Goal: Find specific page/section: Find specific page/section

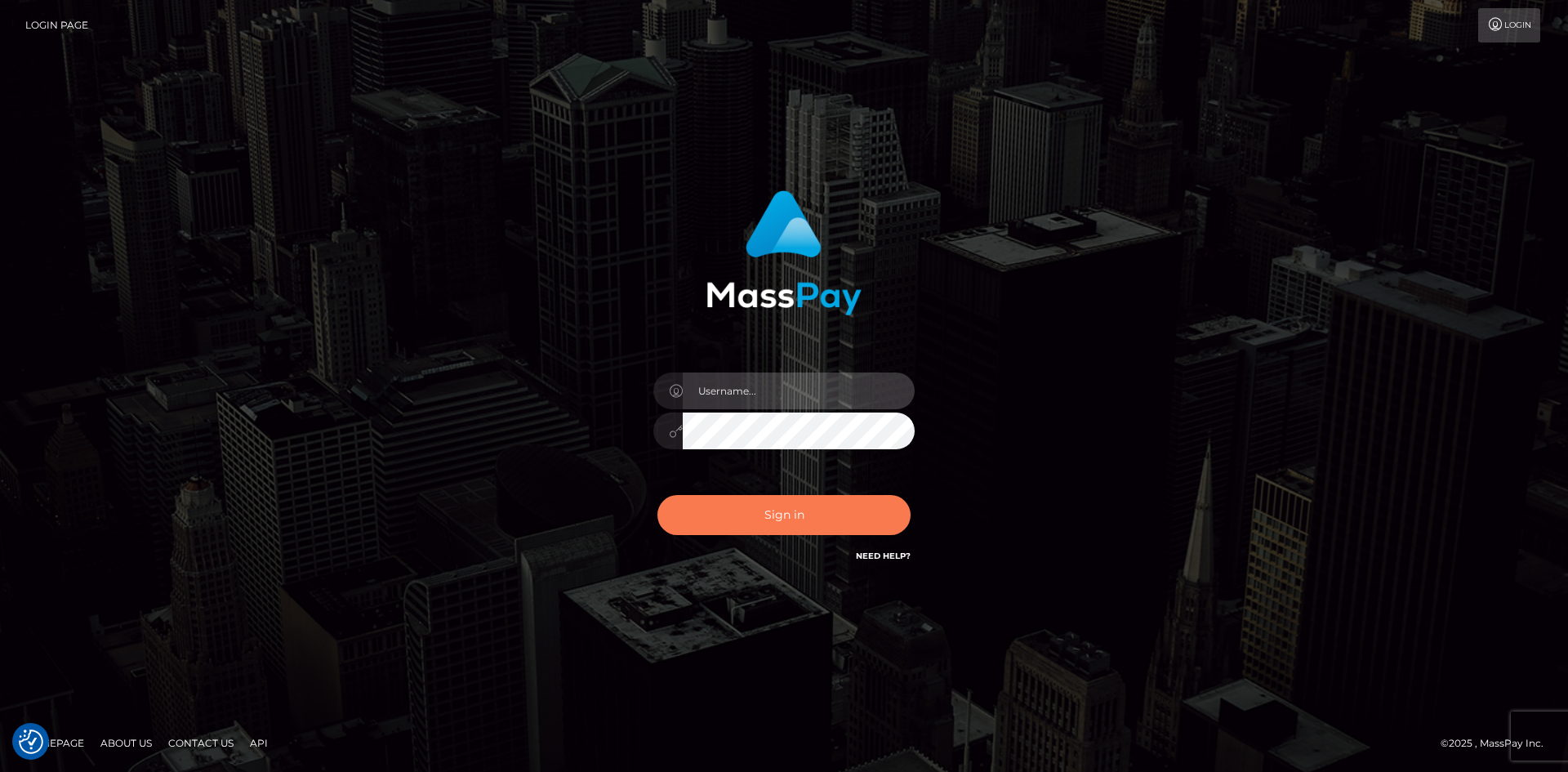
type input "hello.feetfinder"
click at [829, 508] on button "Sign in" at bounding box center [784, 515] width 253 height 40
type input "hello.feetfinder"
click at [820, 516] on button "Sign in" at bounding box center [784, 515] width 253 height 40
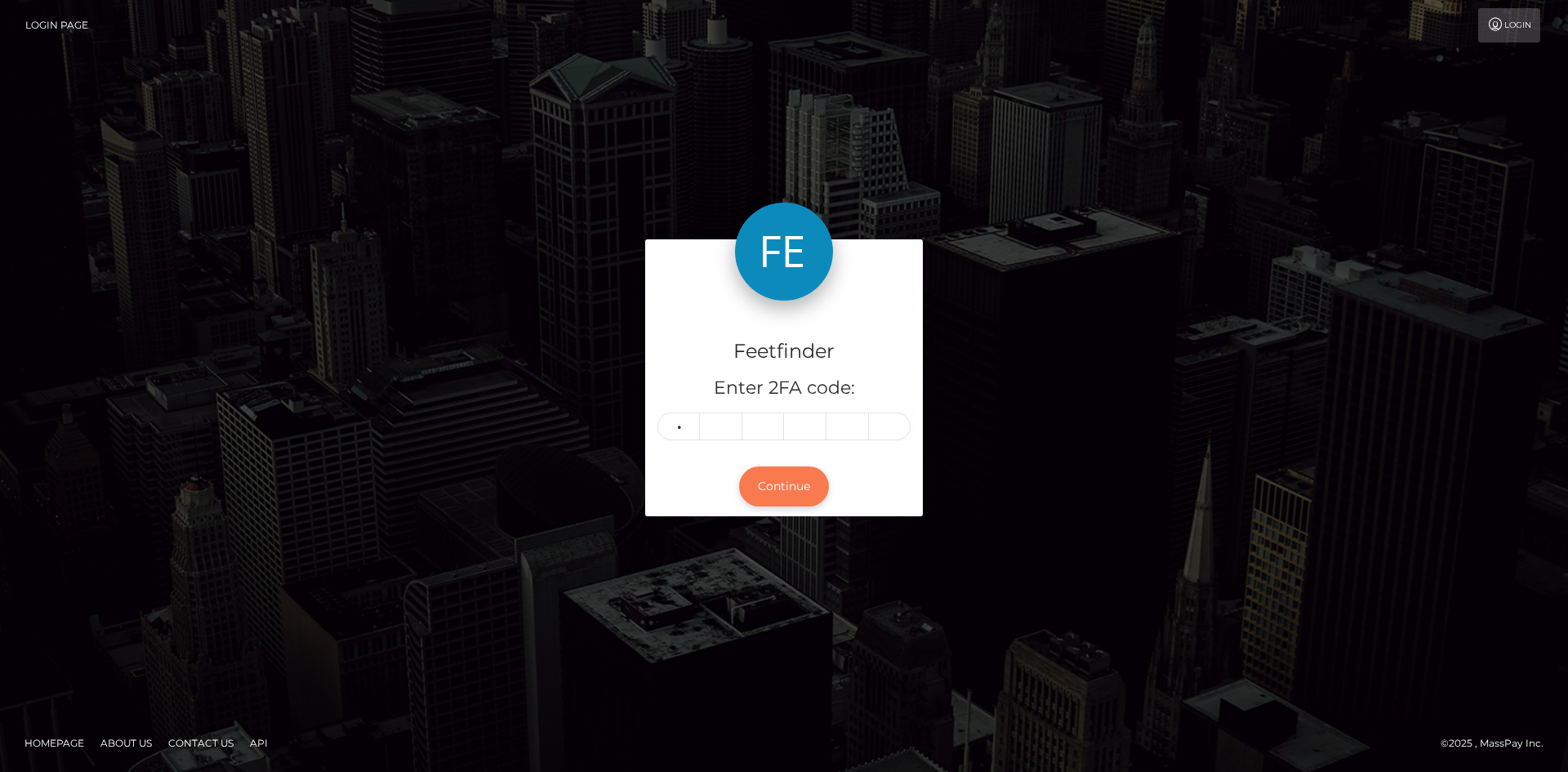
type input "2"
type input "3"
type input "5"
type input "6"
type input "5"
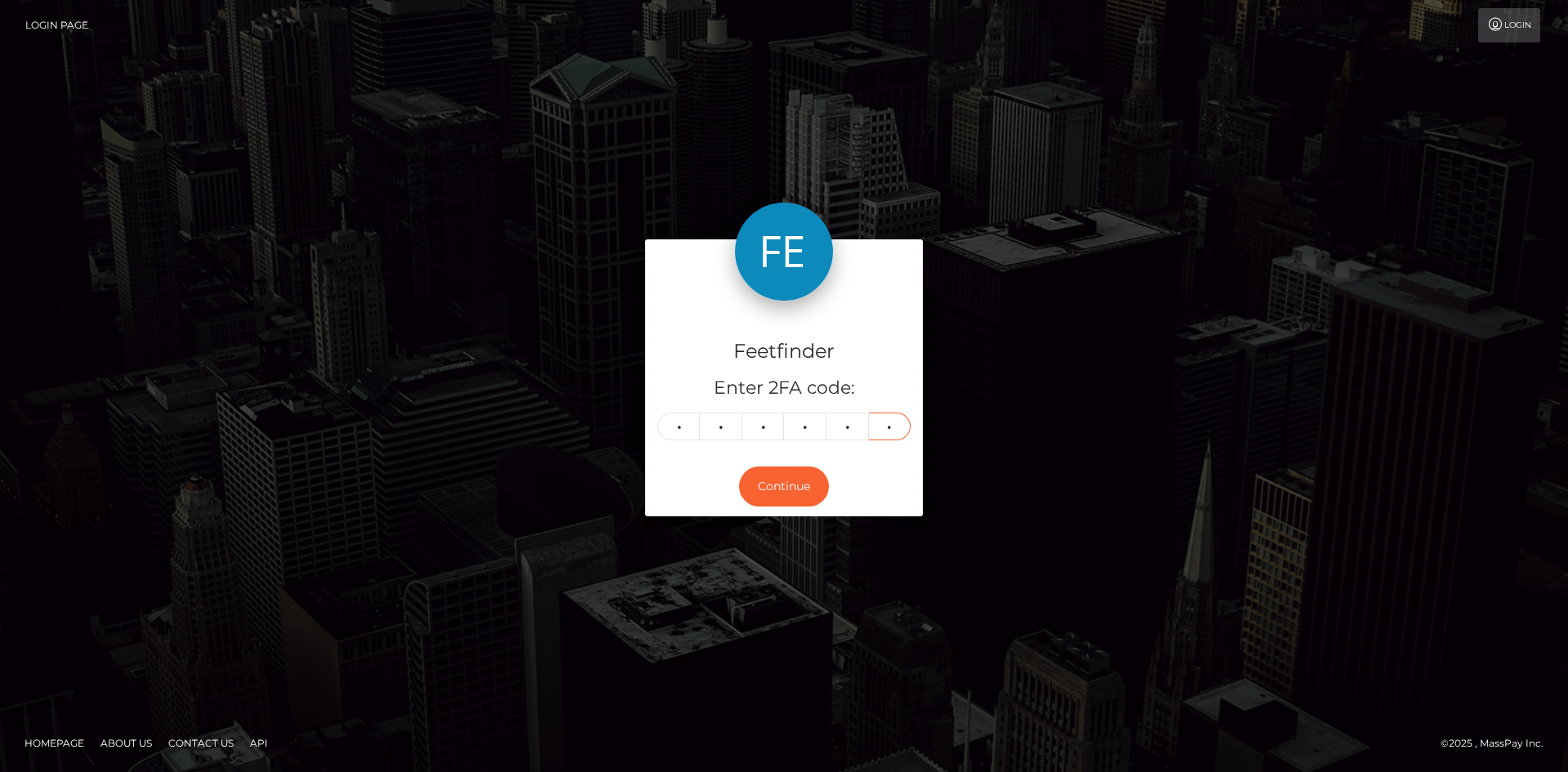
type input "8"
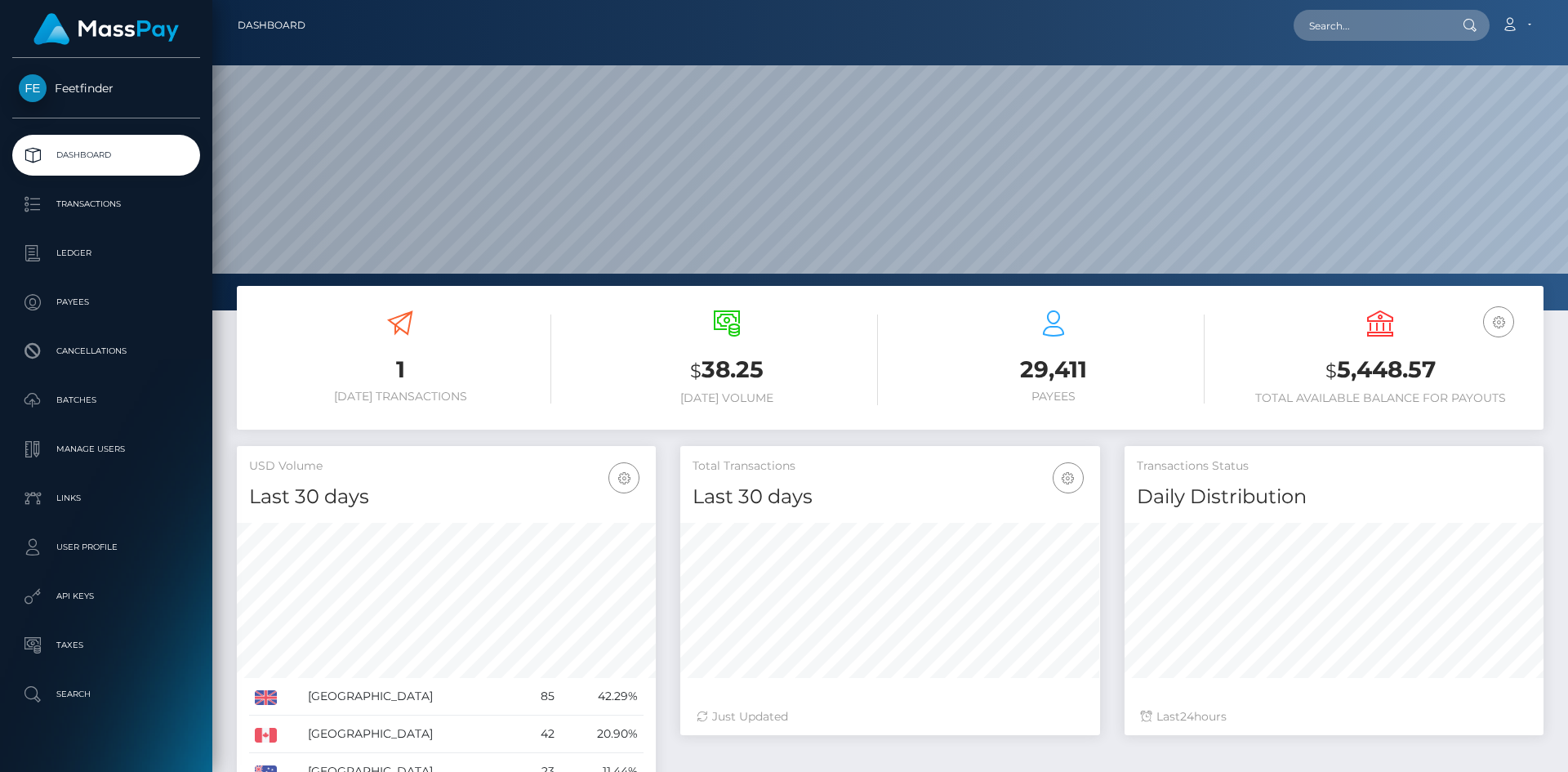
scroll to position [290, 420]
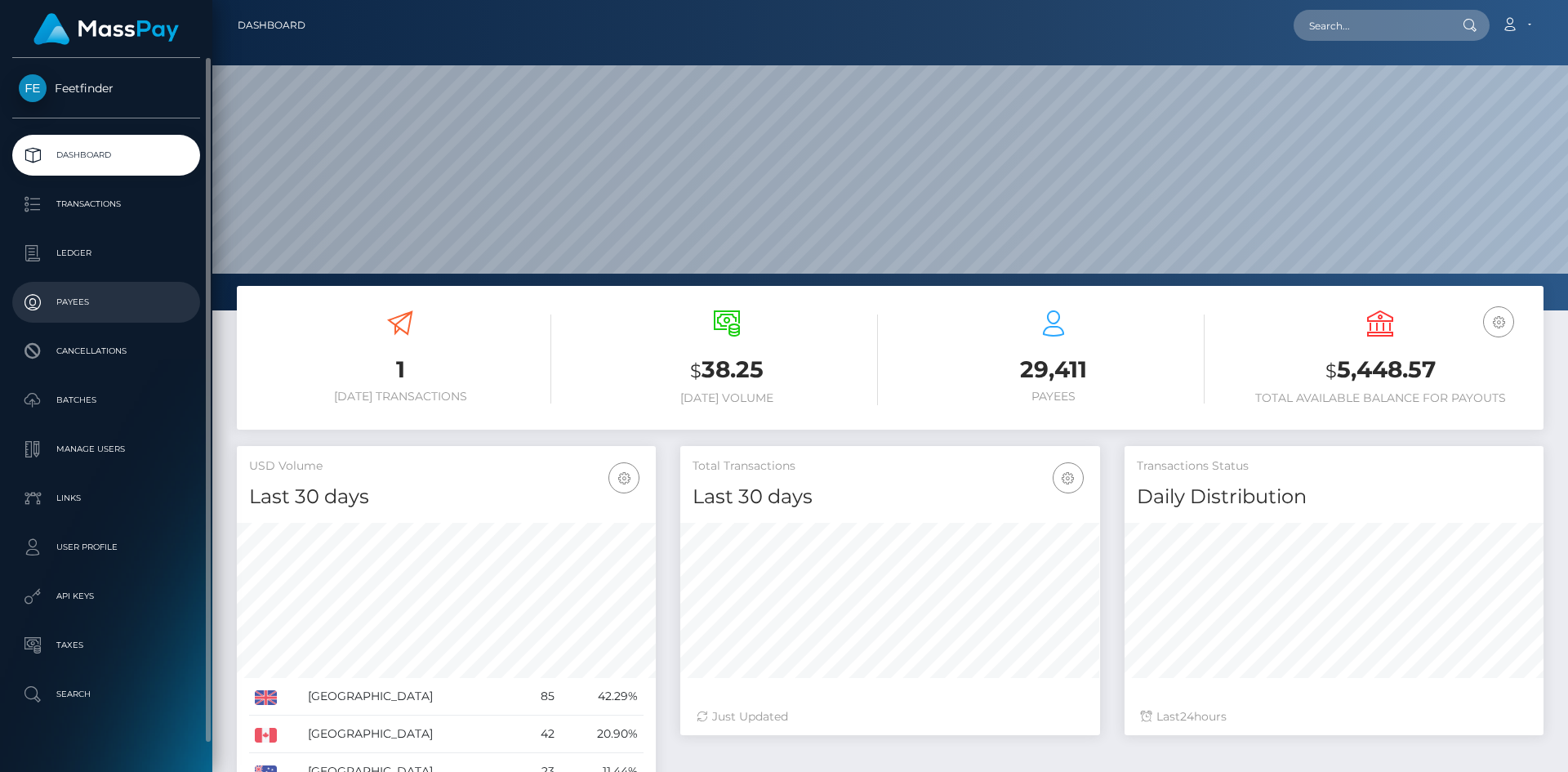
click at [95, 303] on p "Payees" at bounding box center [106, 302] width 175 height 24
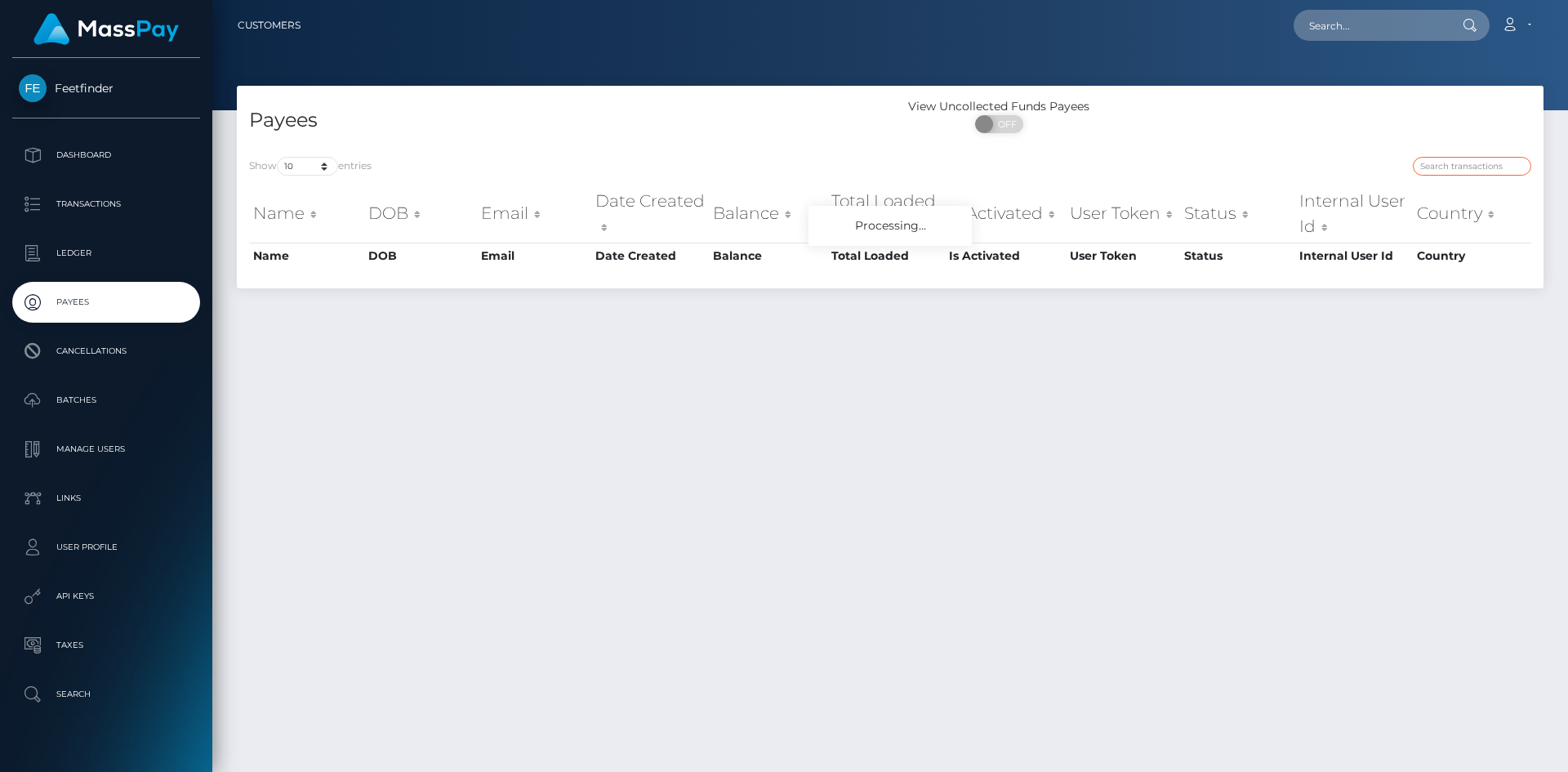
click at [1479, 164] on input "search" at bounding box center [1472, 166] width 118 height 19
paste input "f2b3820b-6fa0-11f0-87f1-0266f44cc279"
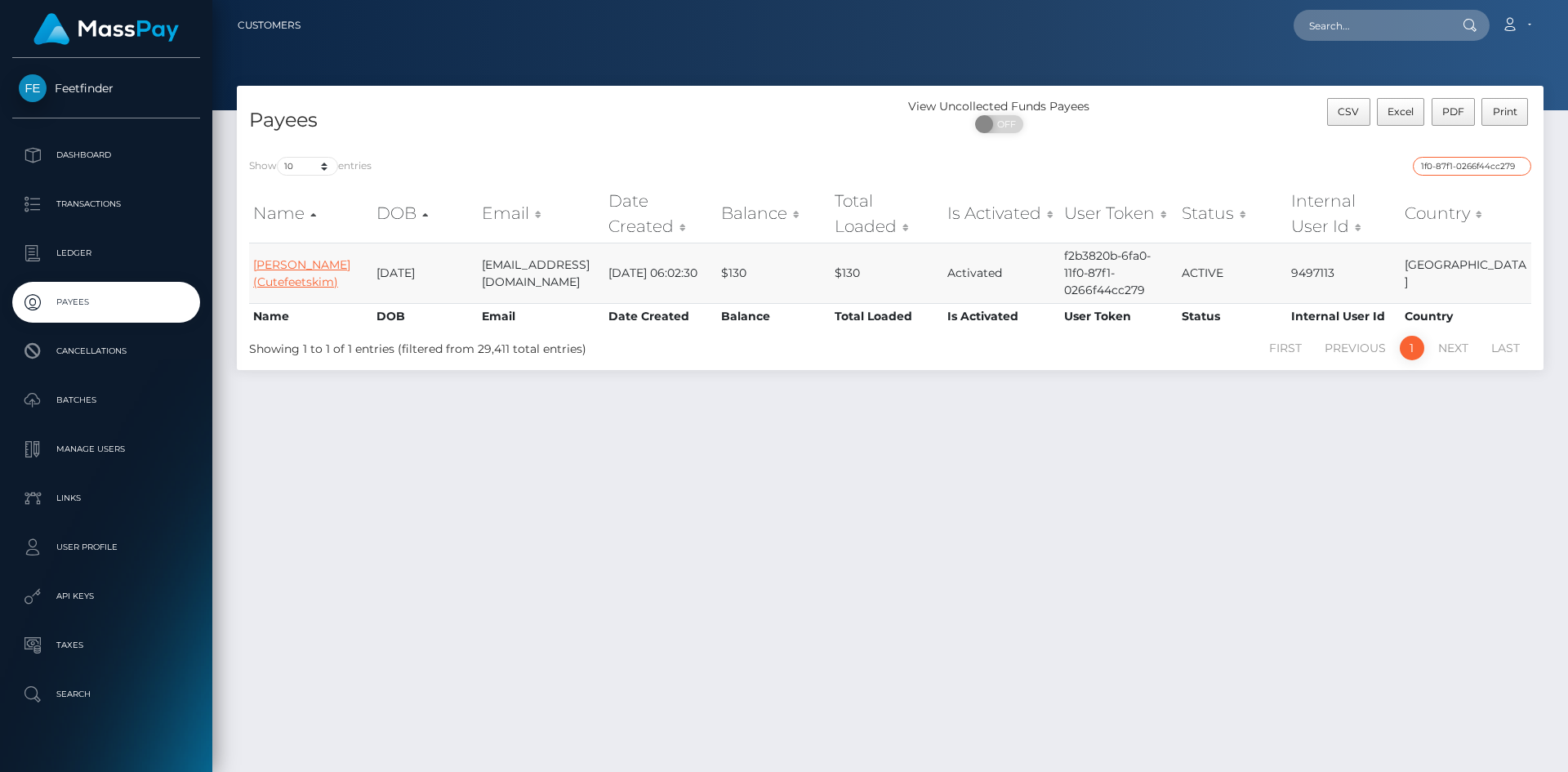
type input "f2b3820b-6fa0-11f0-87f1-0266f44cc279"
click at [285, 270] on link "[PERSON_NAME] (Cutefeetskim)" at bounding box center [301, 273] width 97 height 32
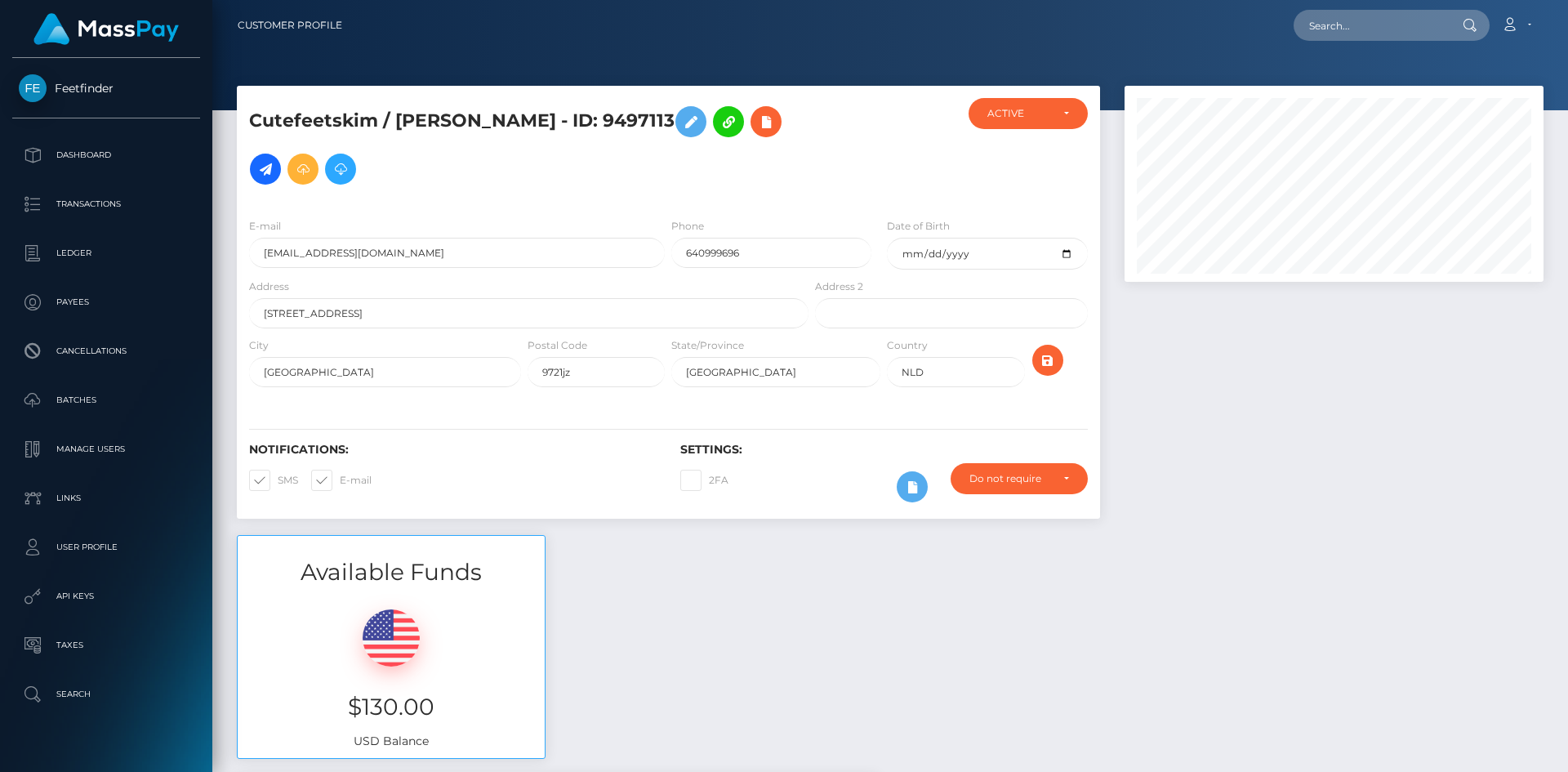
scroll to position [1324, 0]
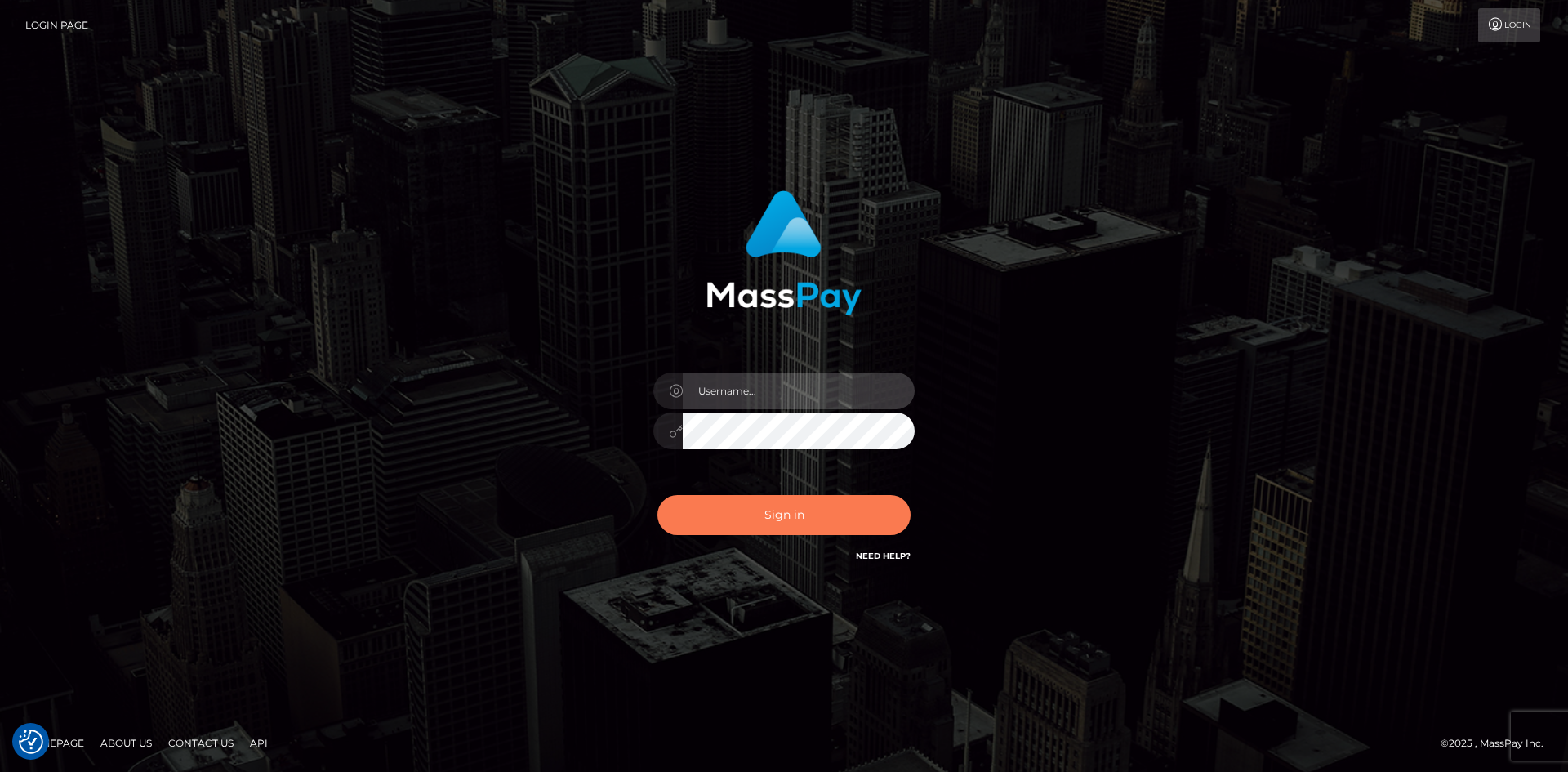
type input "hello.feetfinder"
click at [797, 499] on button "Sign in" at bounding box center [784, 515] width 253 height 40
type input "hello.feetfinder"
click at [768, 515] on button "Sign in" at bounding box center [784, 515] width 253 height 40
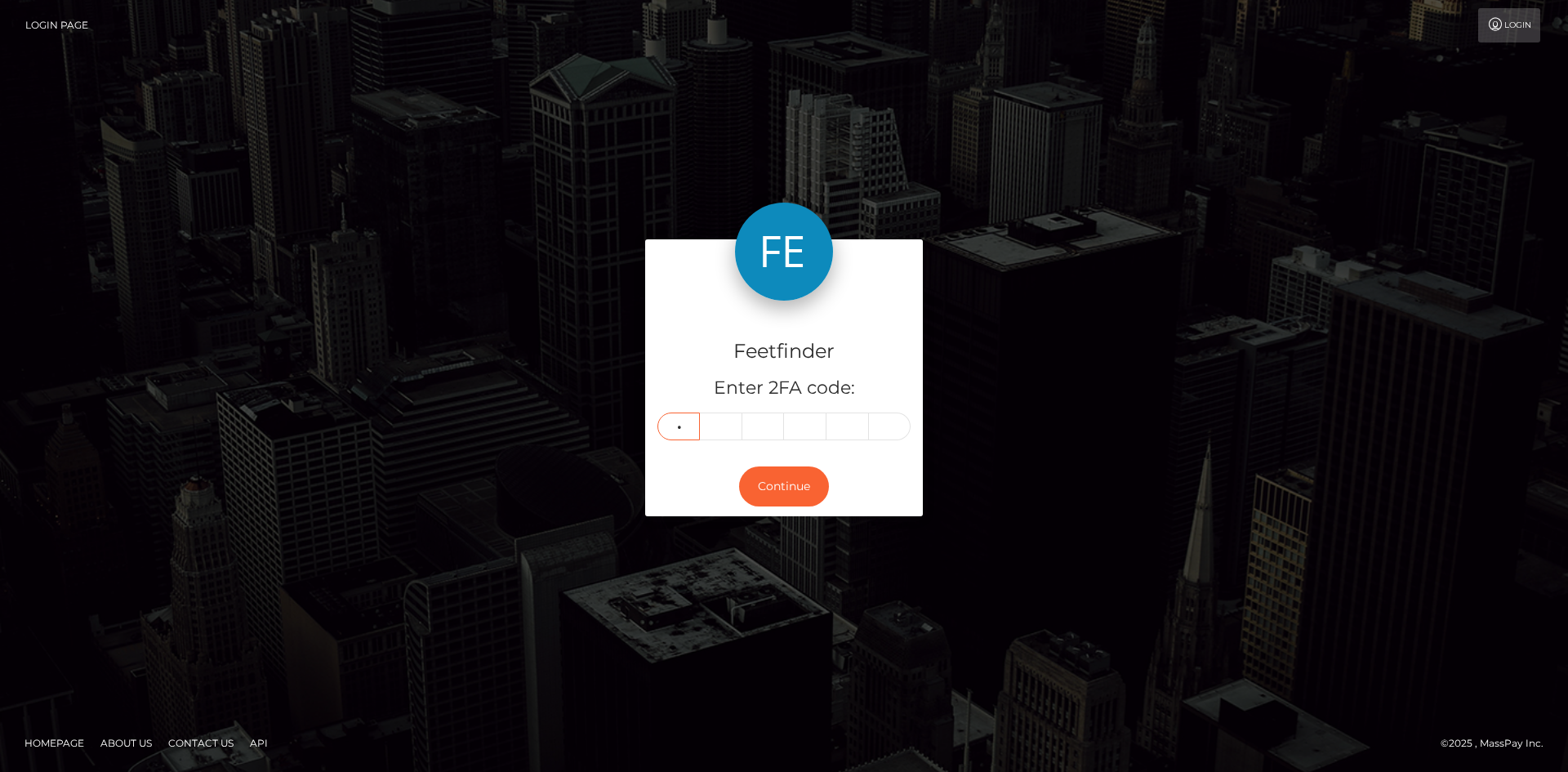
type input "8"
type input "1"
type input "4"
type input "8"
type input "5"
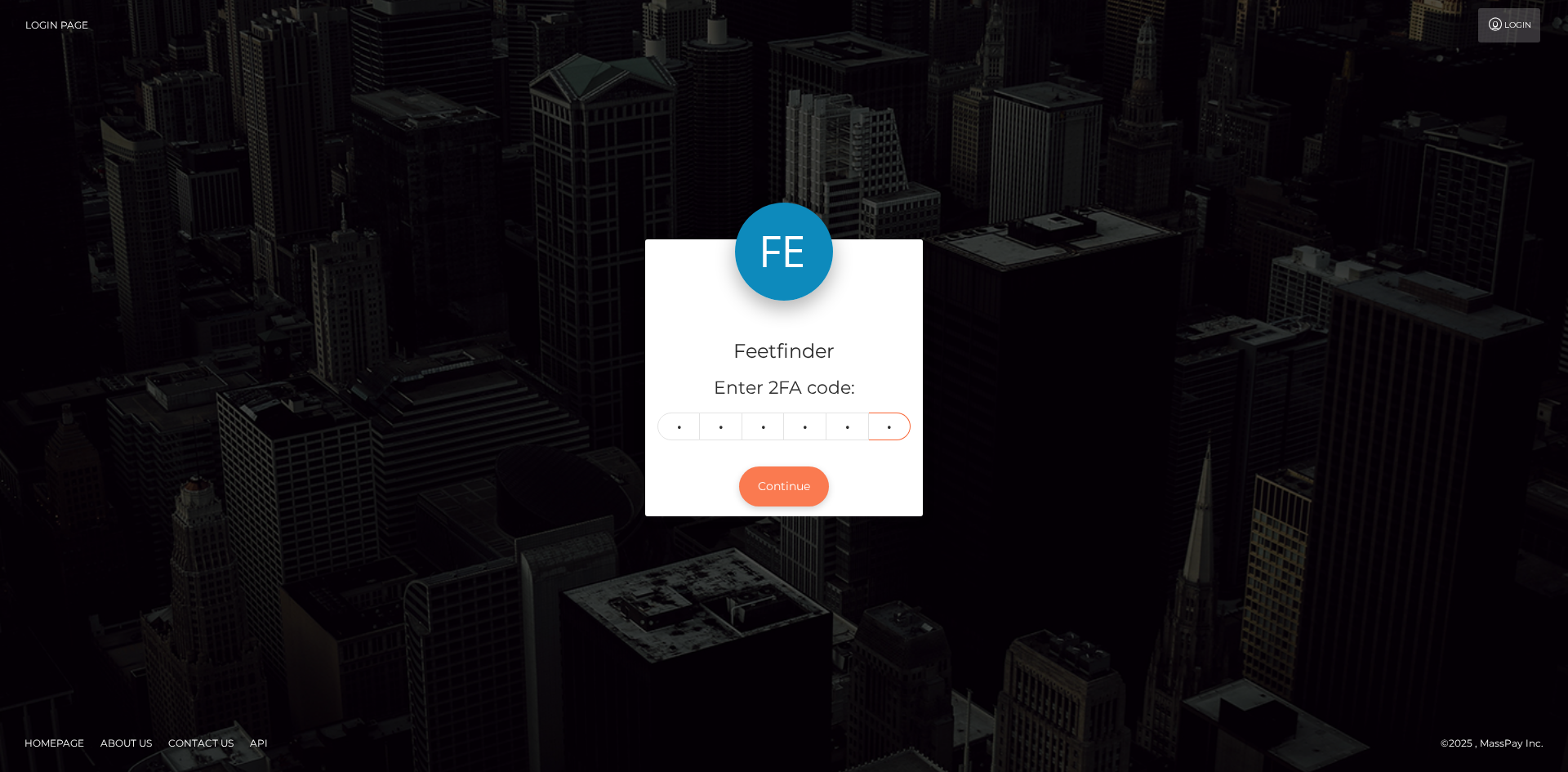
type input "5"
click at [798, 494] on button "Continue" at bounding box center [784, 486] width 90 height 40
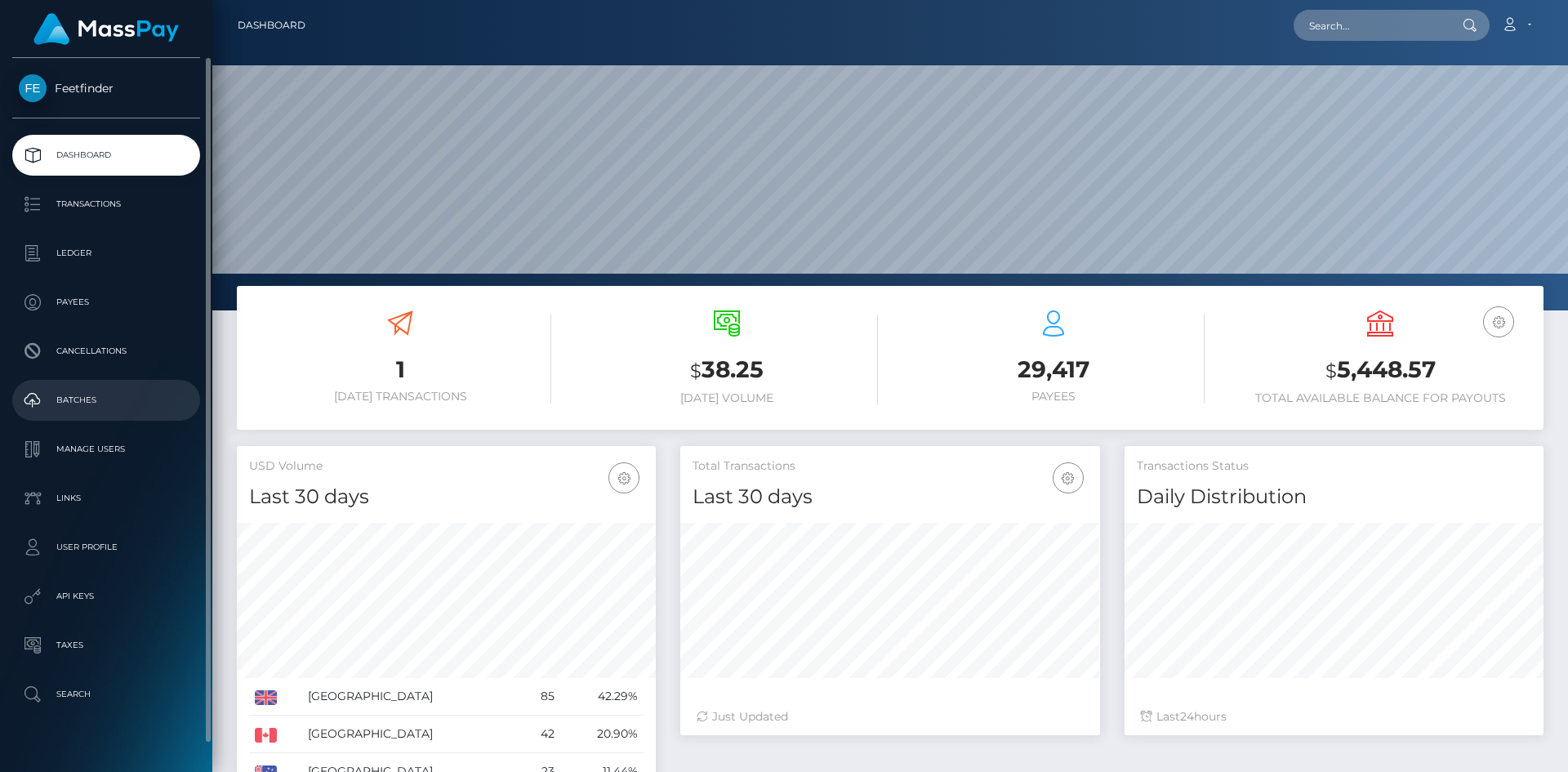
scroll to position [290, 420]
click at [106, 303] on p "Payees" at bounding box center [106, 302] width 175 height 24
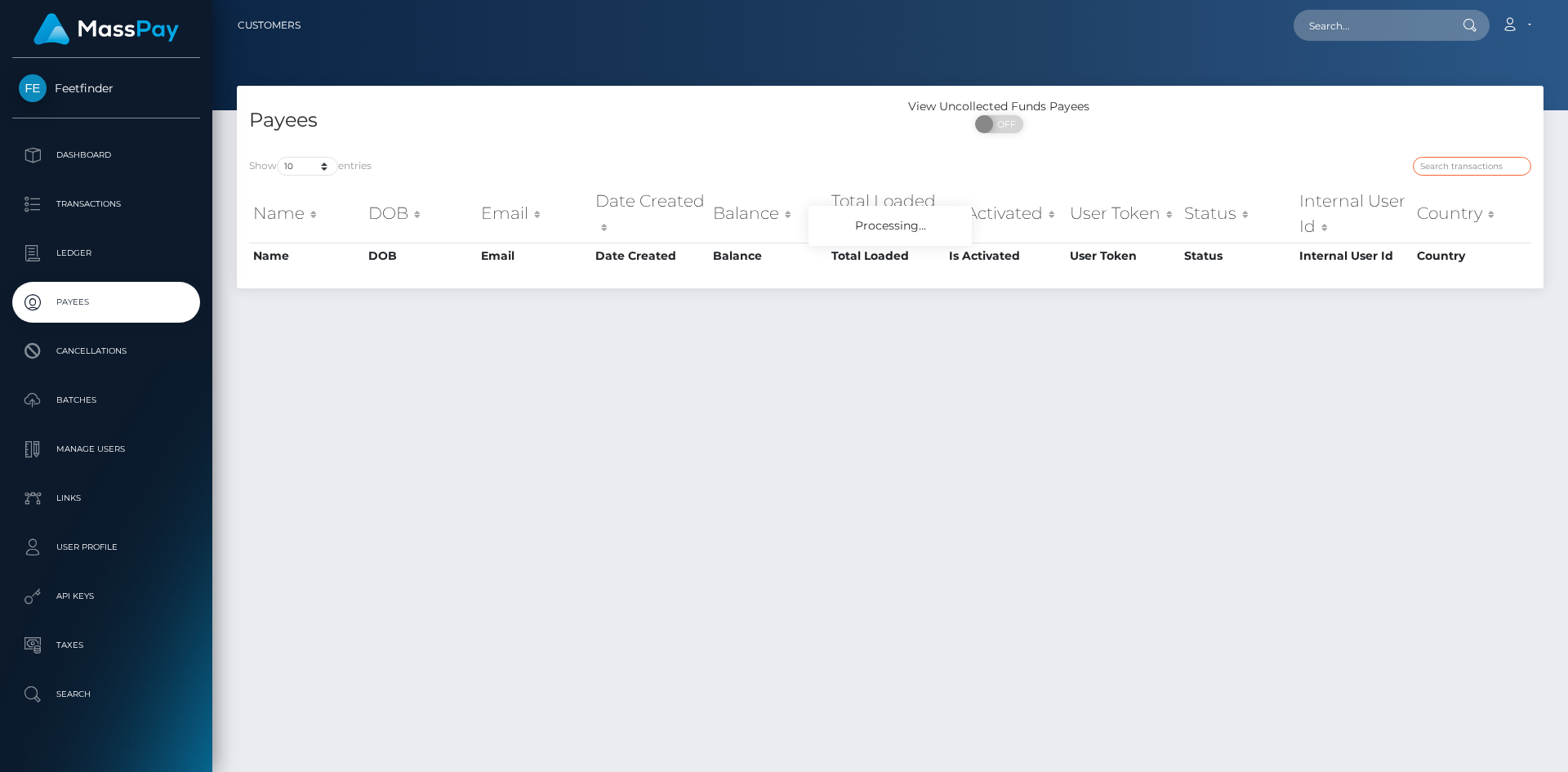
click at [1454, 162] on input "search" at bounding box center [1472, 166] width 118 height 19
paste input "cde1280a-8740-11f0-8023-0266f44cc279"
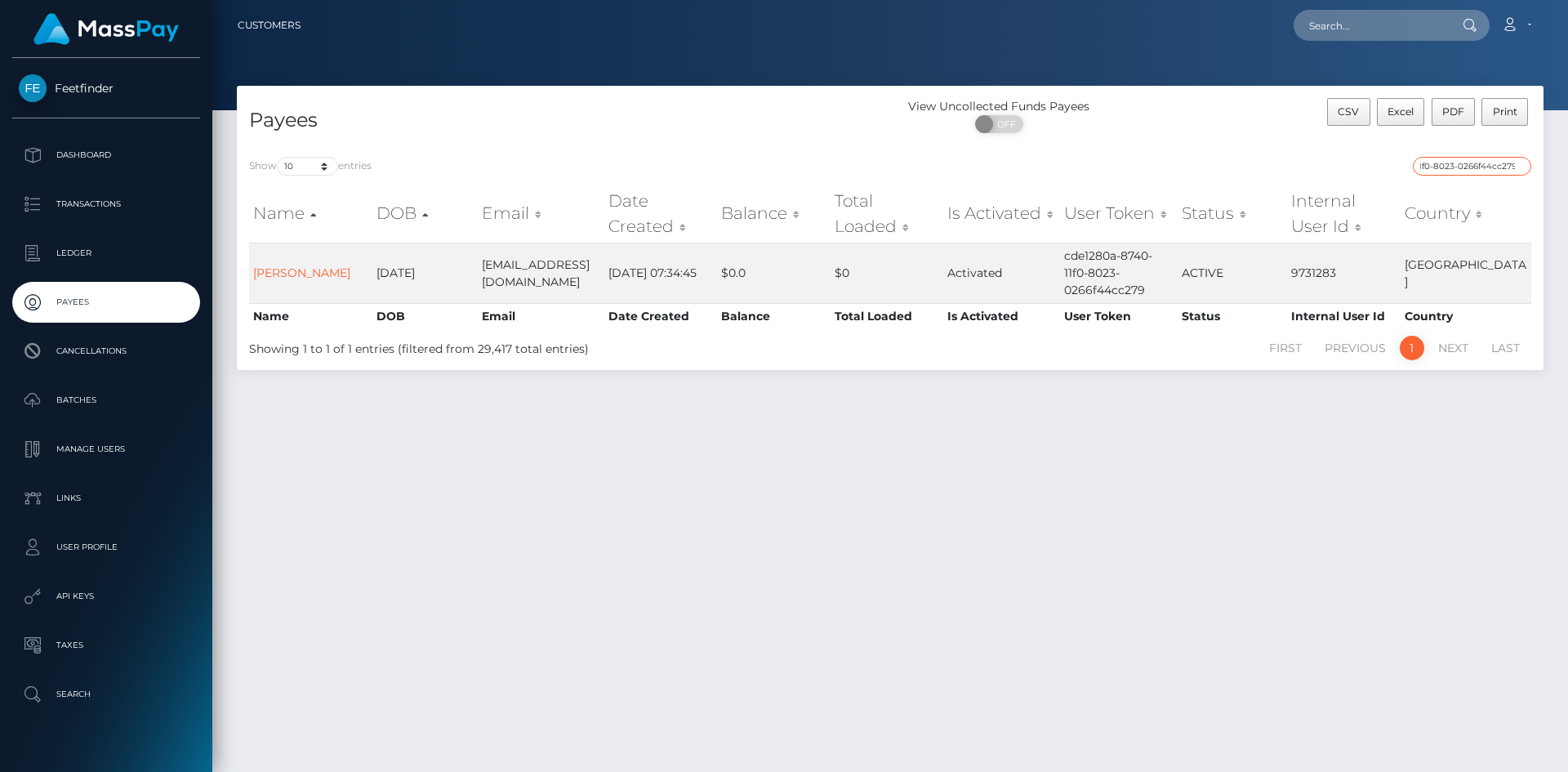
type input "cde1280a-8740-11f0-8023-0266f44cc279"
